Goal: Information Seeking & Learning: Learn about a topic

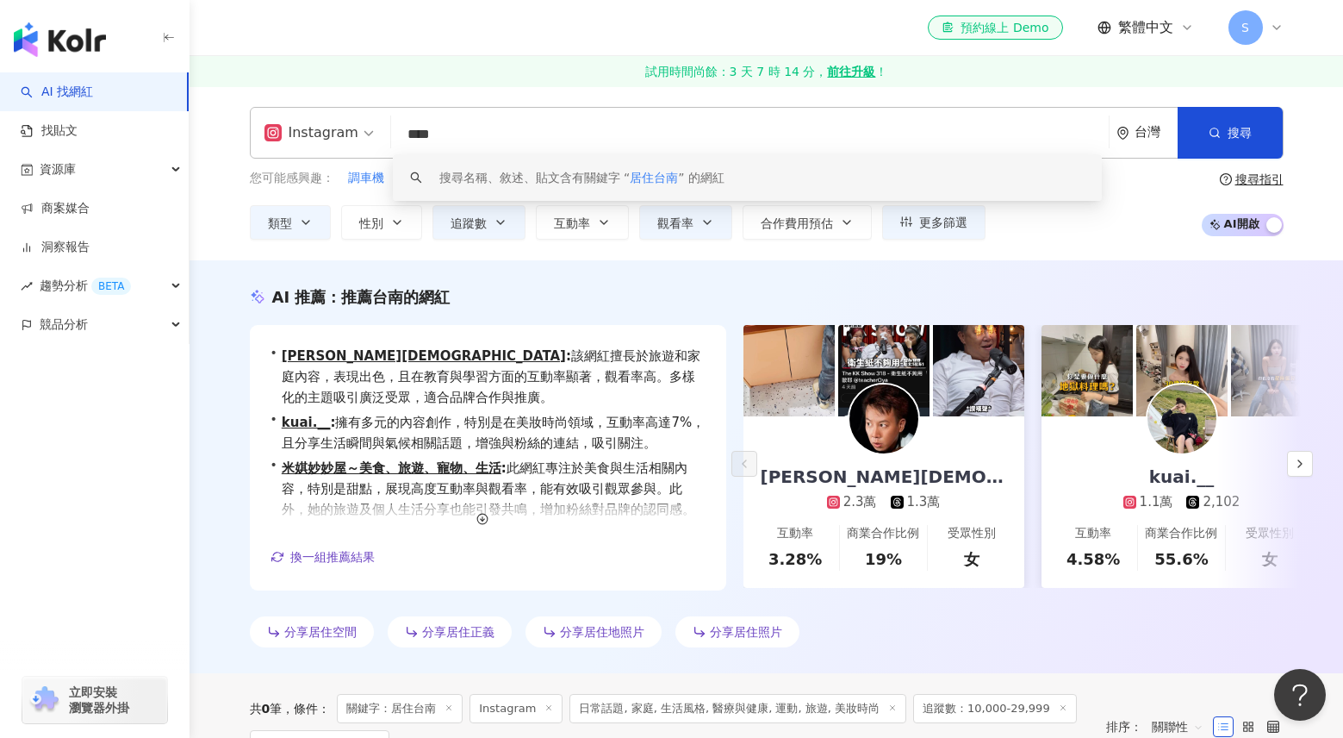
click at [601, 128] on input "****" at bounding box center [750, 134] width 704 height 33
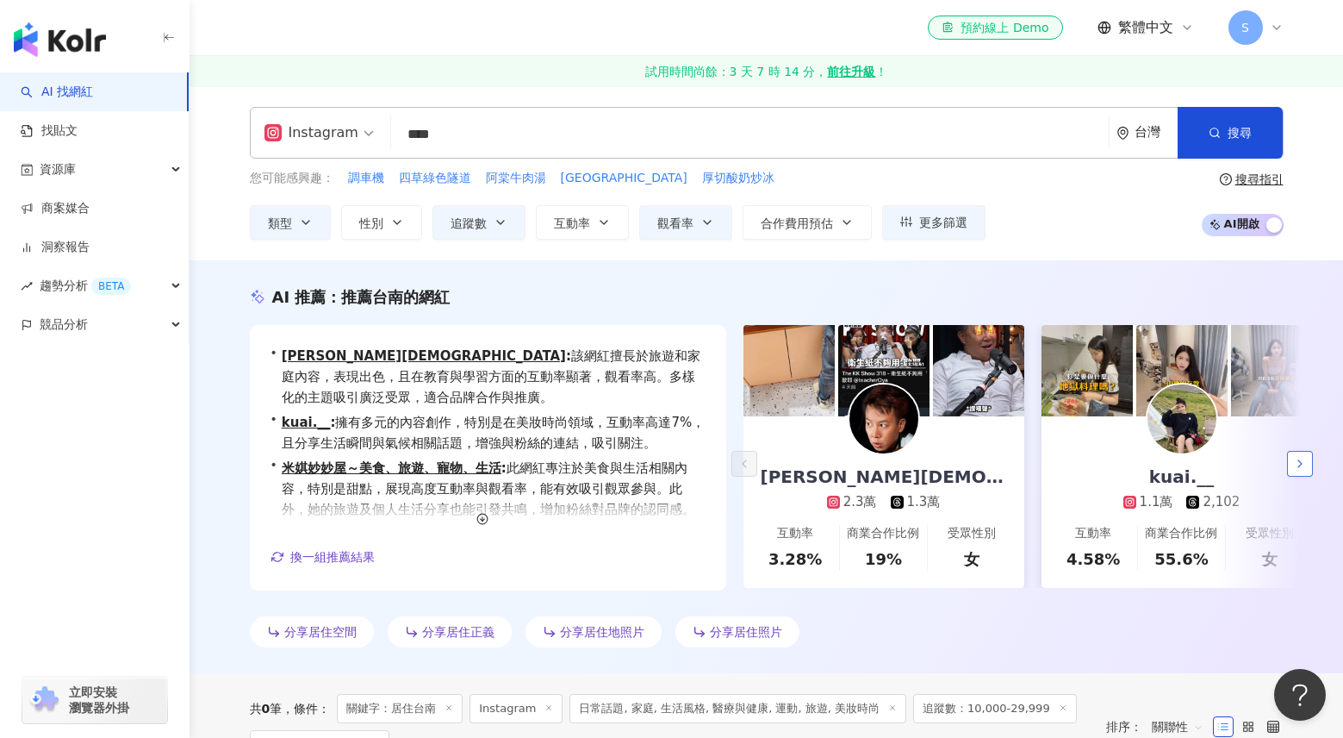
click at [1312, 464] on button "button" at bounding box center [1300, 464] width 26 height 26
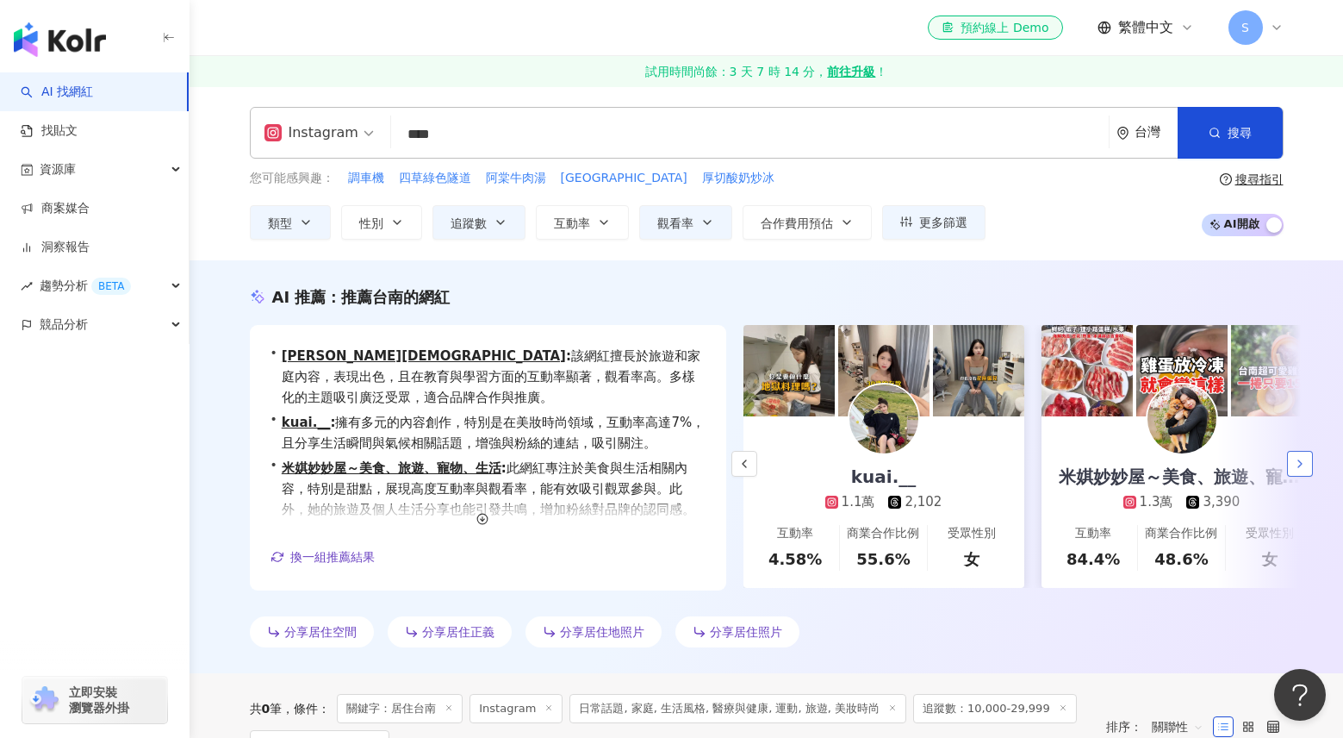
click at [1312, 464] on button "button" at bounding box center [1300, 464] width 26 height 26
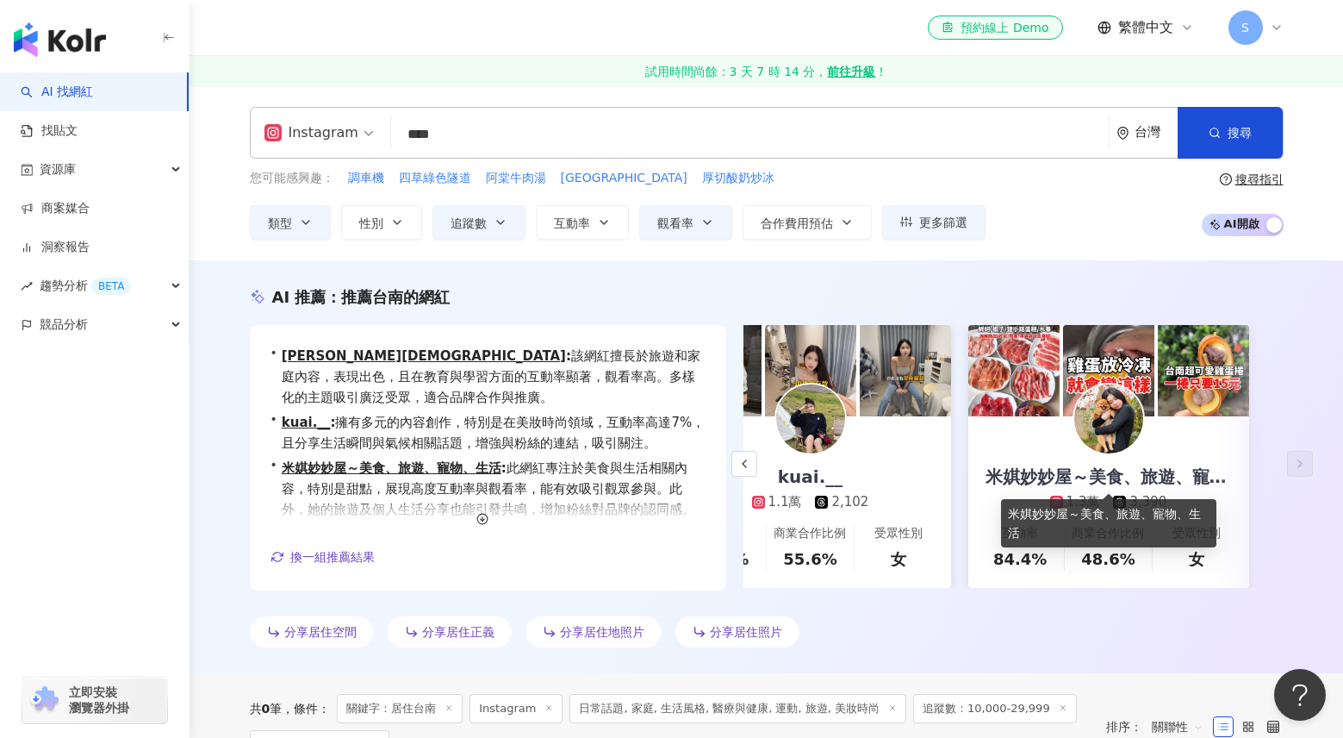
click at [1032, 476] on div "米娸妙妙屋～美食、旅遊、寵物、生活" at bounding box center [1109, 476] width 281 height 24
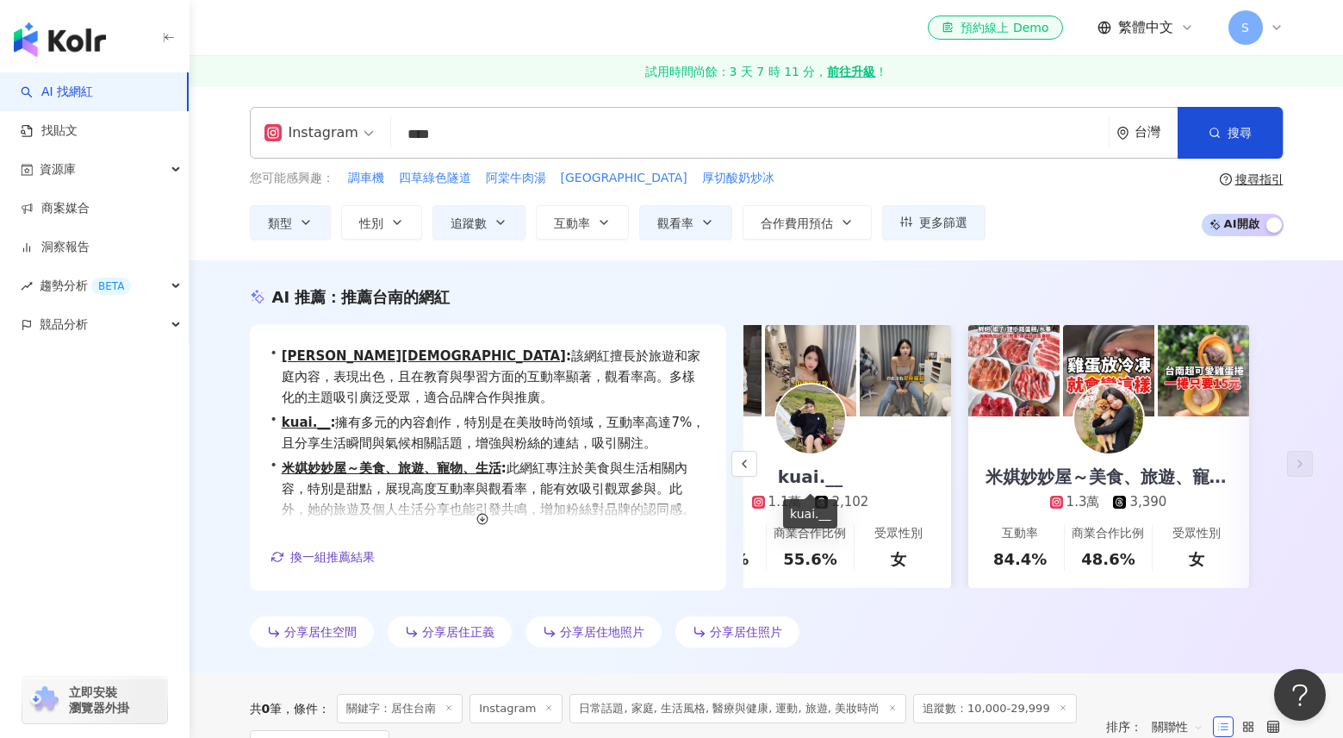
click at [840, 474] on div "kuai.__" at bounding box center [811, 476] width 100 height 24
click at [478, 520] on icon "button" at bounding box center [483, 519] width 12 height 12
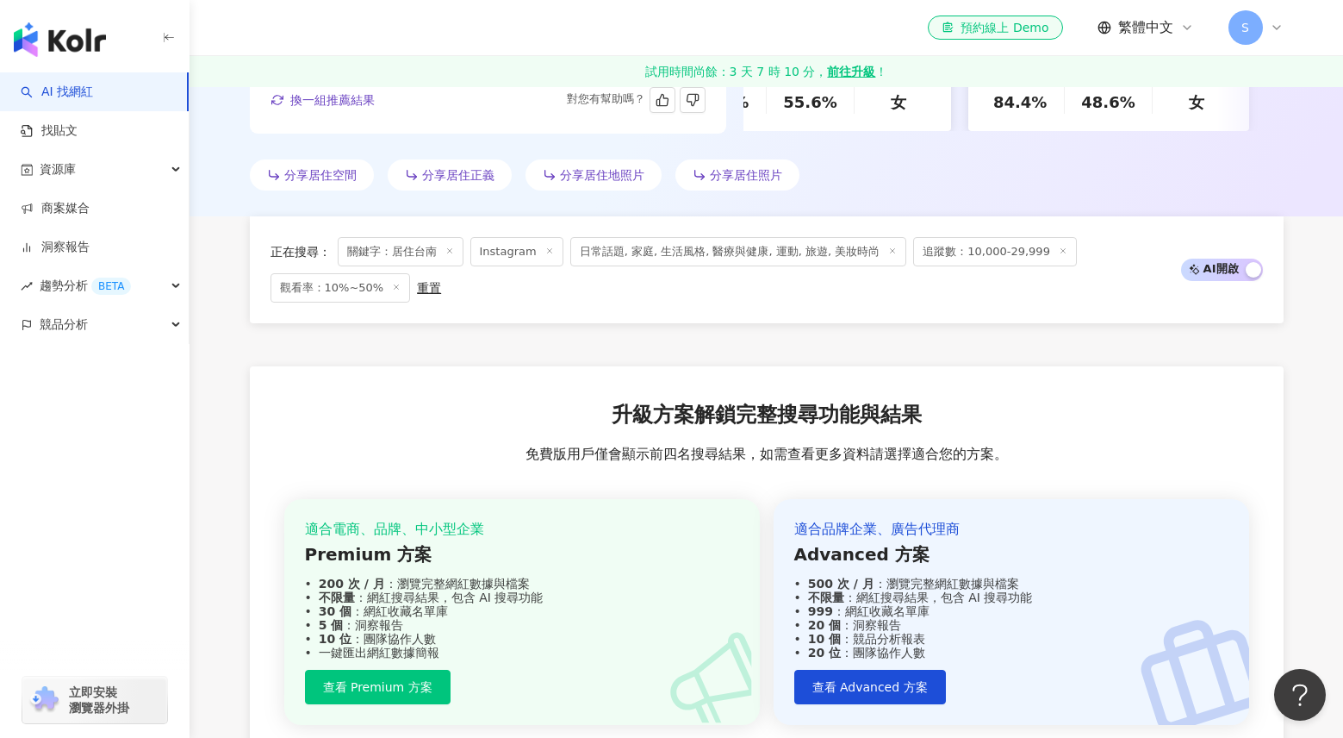
scroll to position [704, 0]
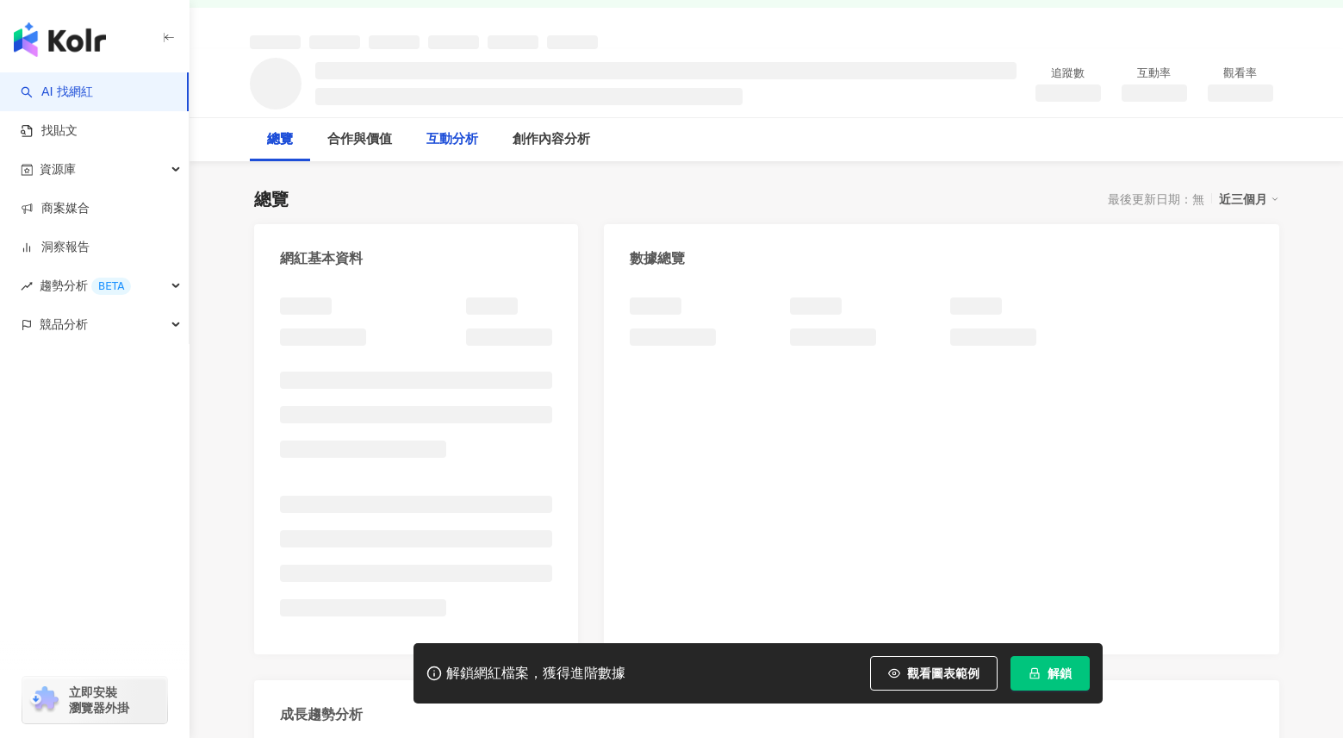
scroll to position [200, 0]
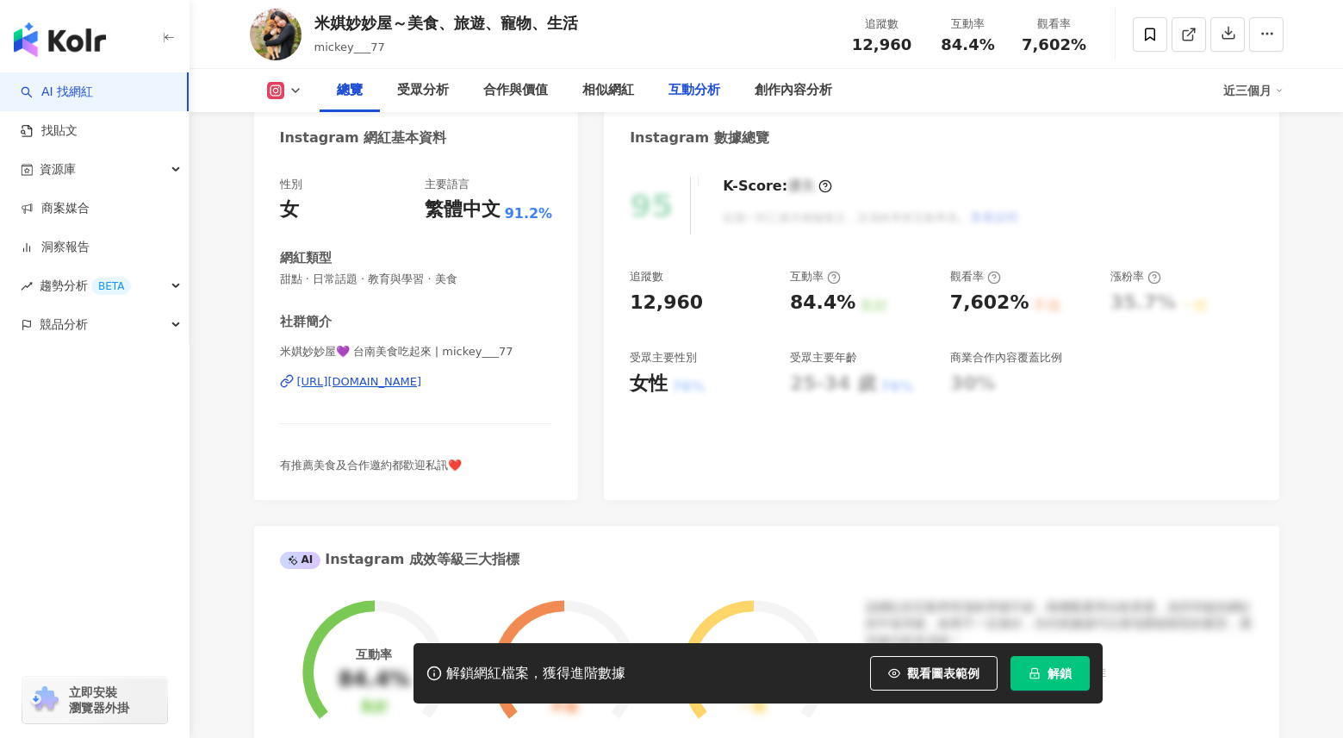
scroll to position [259, 0]
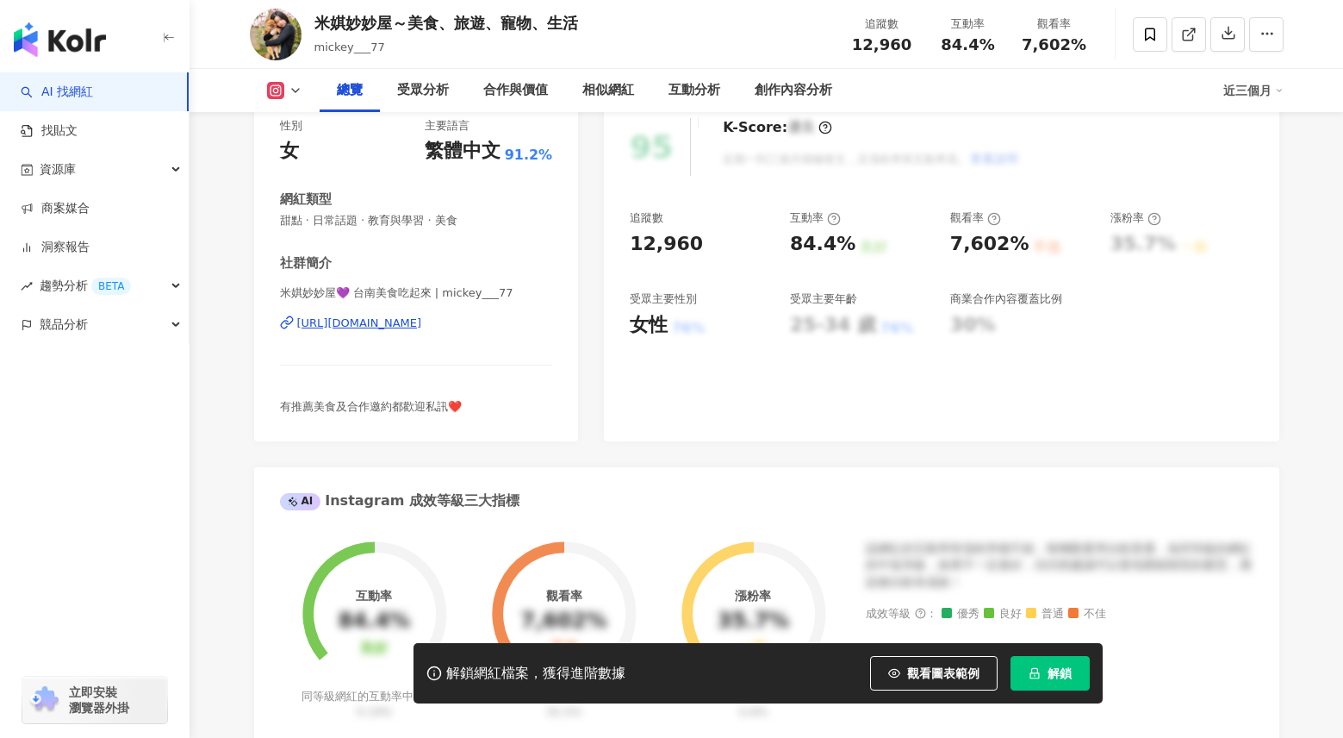
click at [463, 332] on div "米娸妙妙屋💜 台南美食吃起來 | mickey___77 https://www.instagram.com/mickey___77/" at bounding box center [416, 335] width 273 height 101
click at [422, 320] on div "https://www.instagram.com/mickey___77/" at bounding box center [359, 323] width 125 height 16
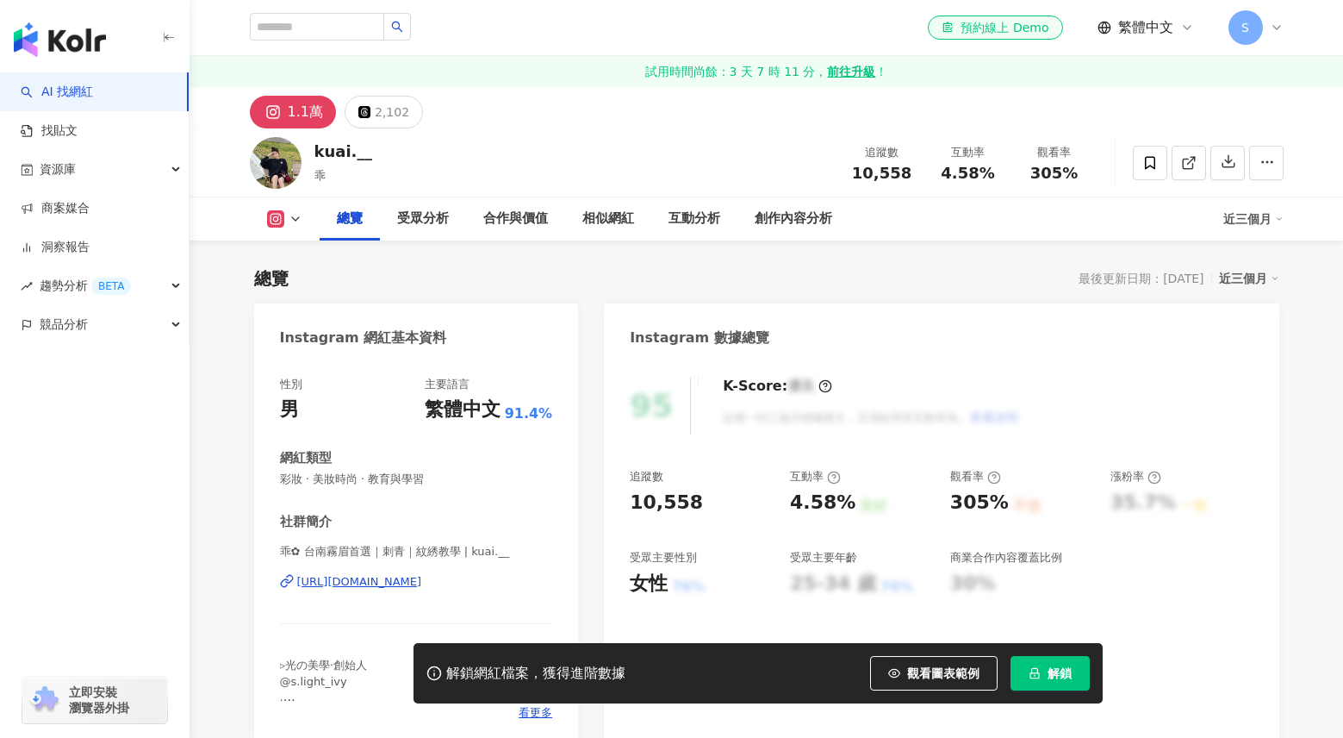
scroll to position [259, 0]
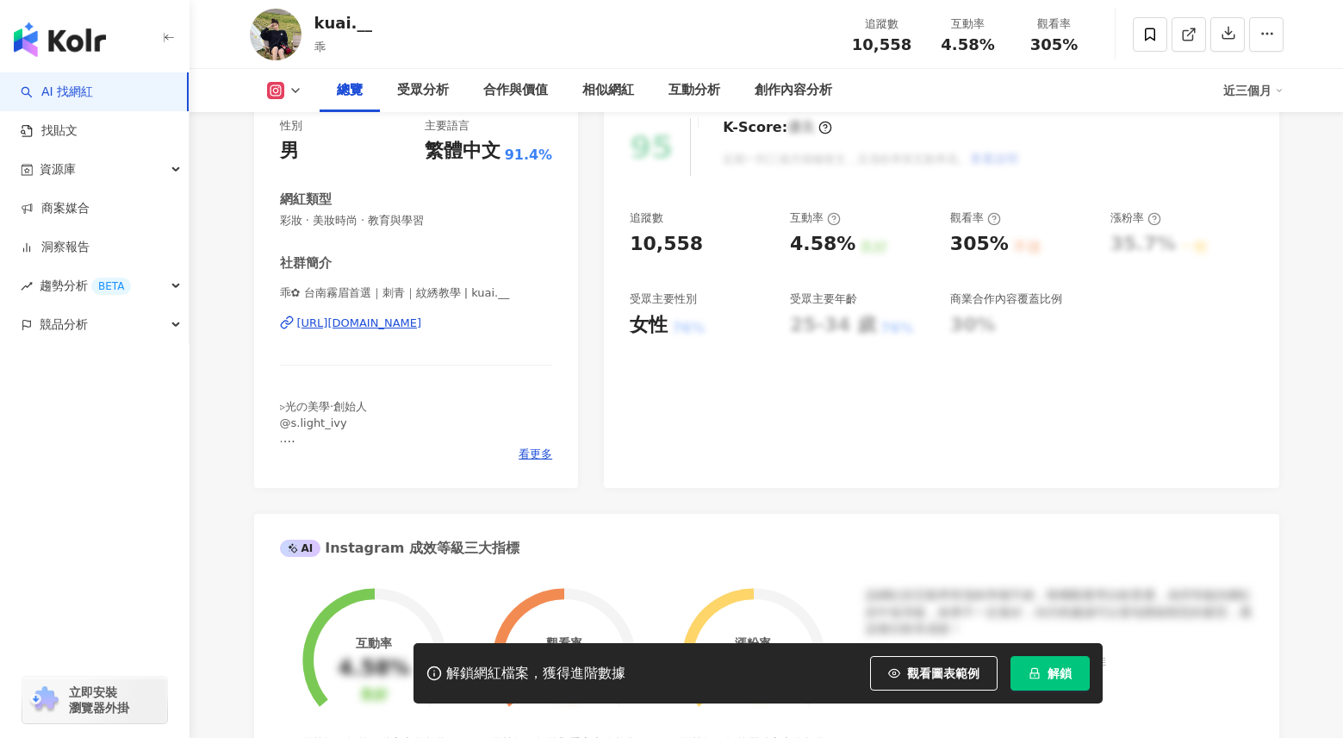
click at [422, 328] on div "[URL][DOMAIN_NAME]" at bounding box center [359, 323] width 125 height 16
